Goal: Find specific page/section: Find specific page/section

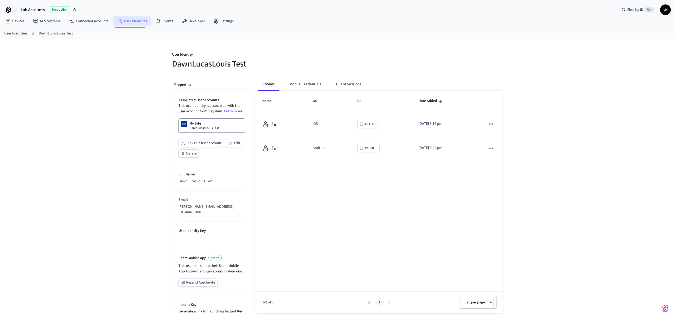
click at [124, 23] on link "User Identities" at bounding box center [132, 21] width 39 height 10
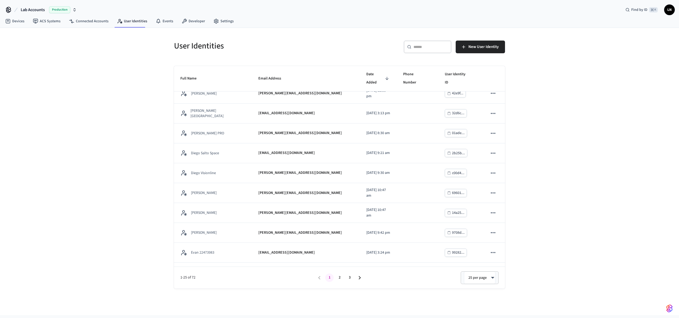
scroll to position [314, 0]
